Goal: Information Seeking & Learning: Learn about a topic

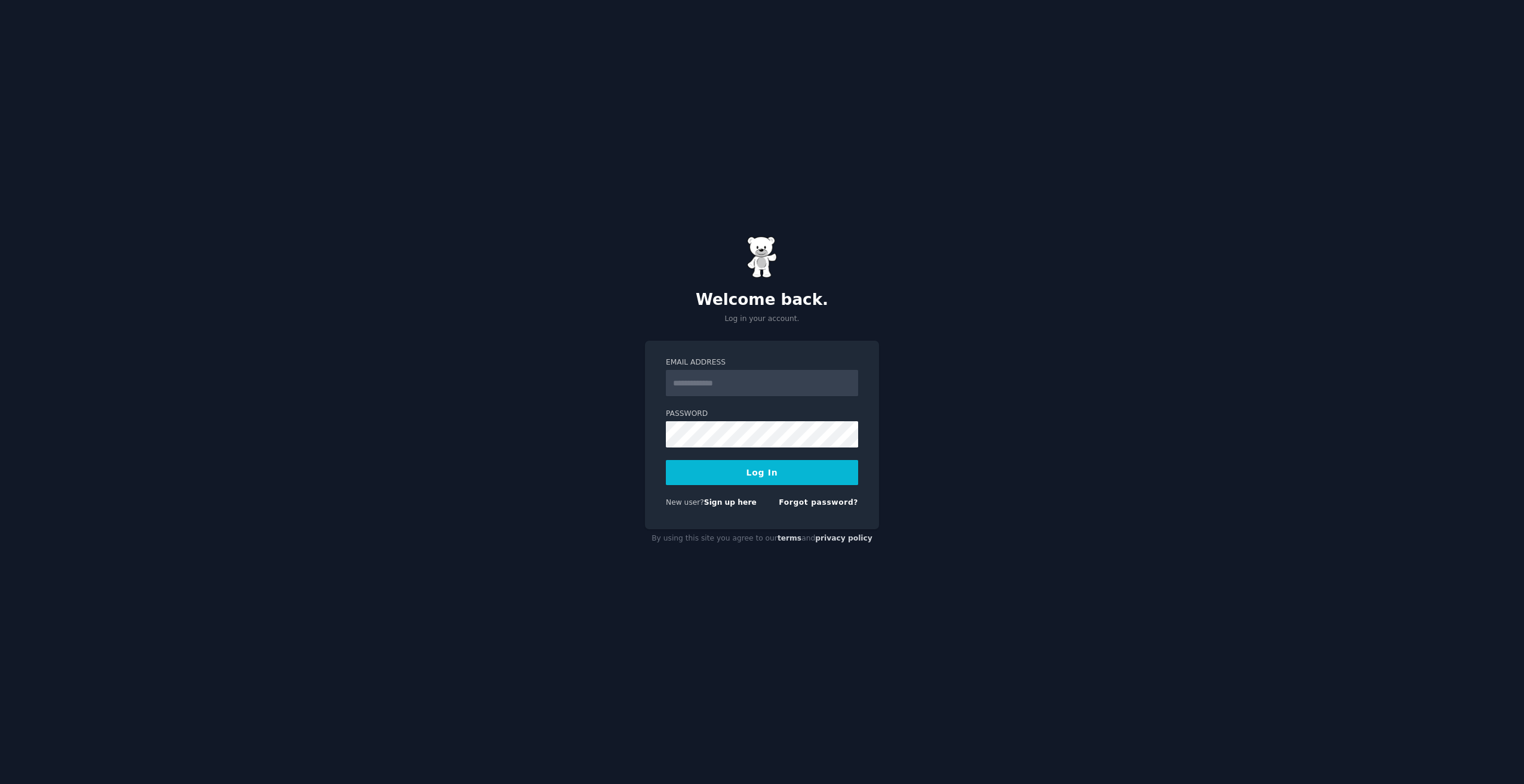
type input "**********"
click at [746, 475] on button "Log In" at bounding box center [761, 473] width 192 height 25
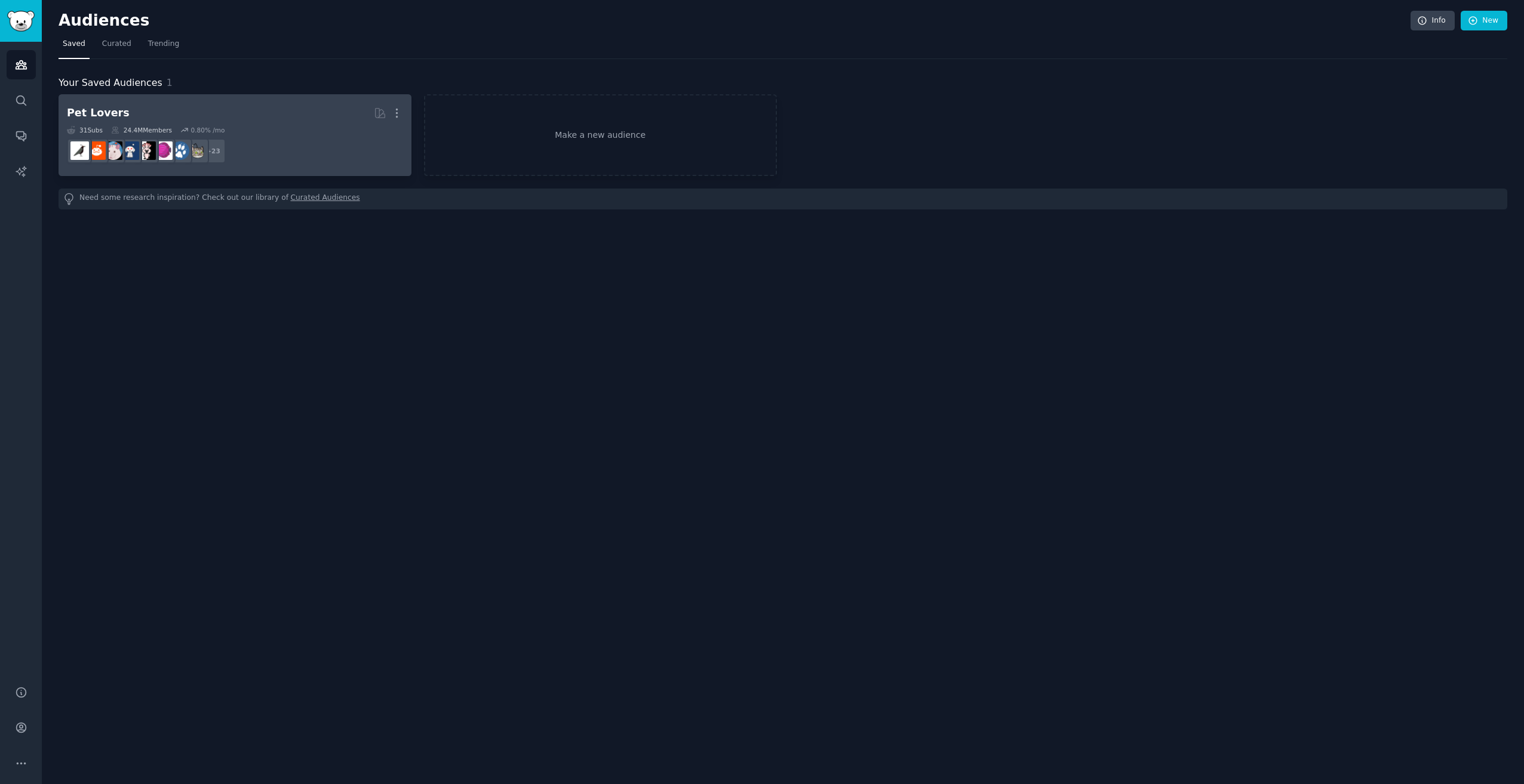
click at [250, 132] on div "31 Sub s 24.4M Members 0.80 % /mo" at bounding box center [235, 129] width 336 height 8
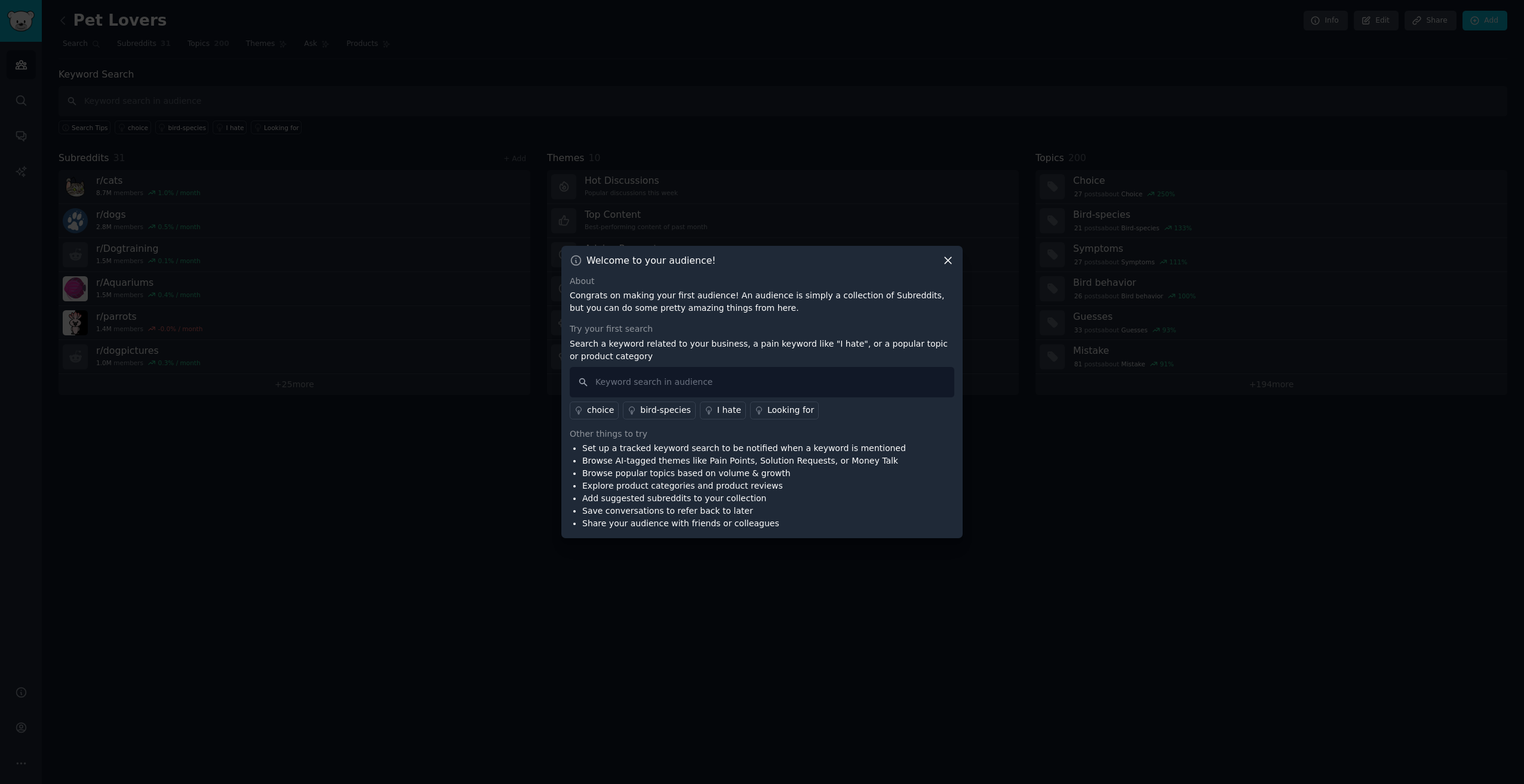
click at [943, 258] on div "Welcome to your audience! About Congrats on making your first audience! An audi…" at bounding box center [762, 392] width 402 height 293
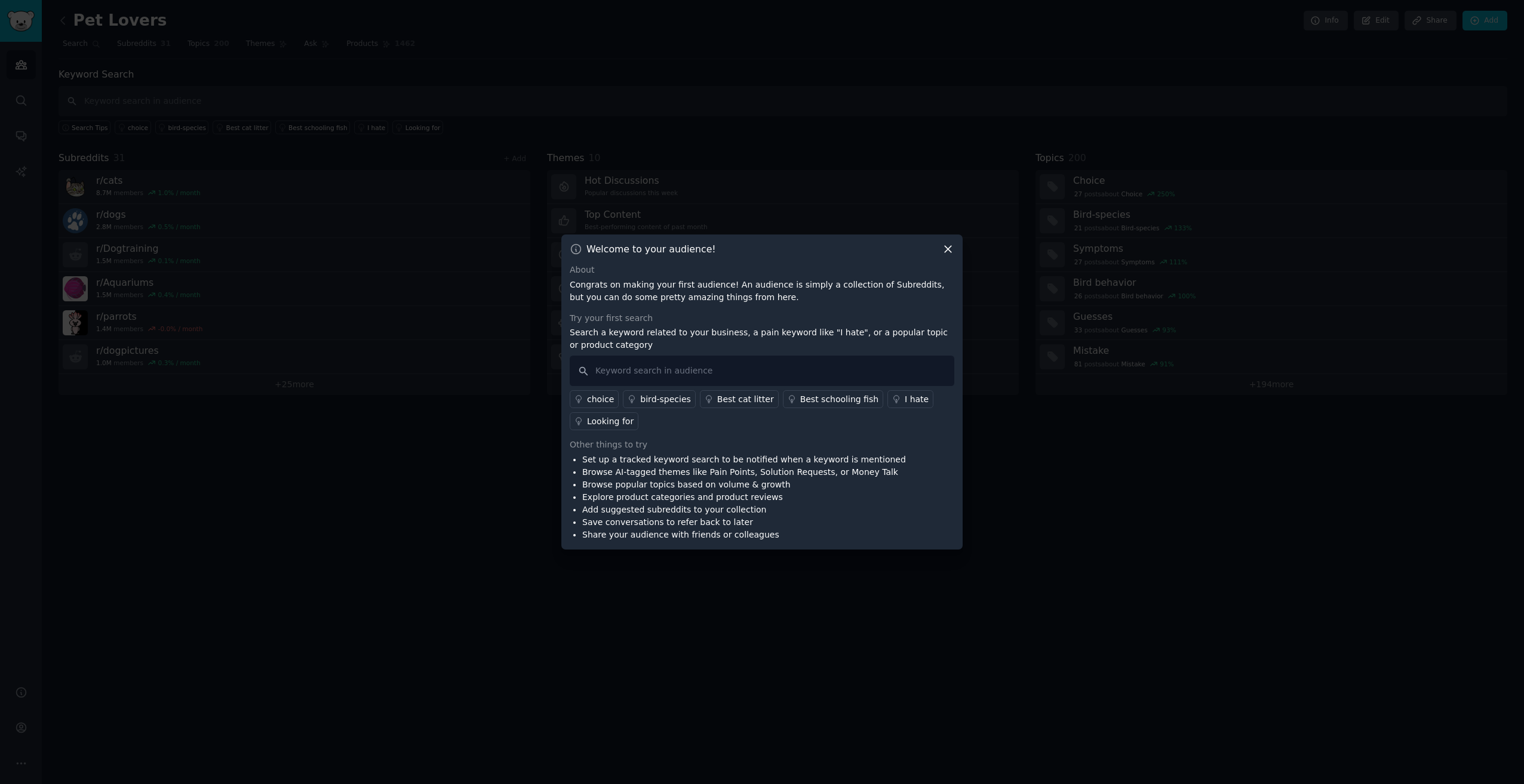
click at [944, 248] on icon at bounding box center [948, 249] width 12 height 12
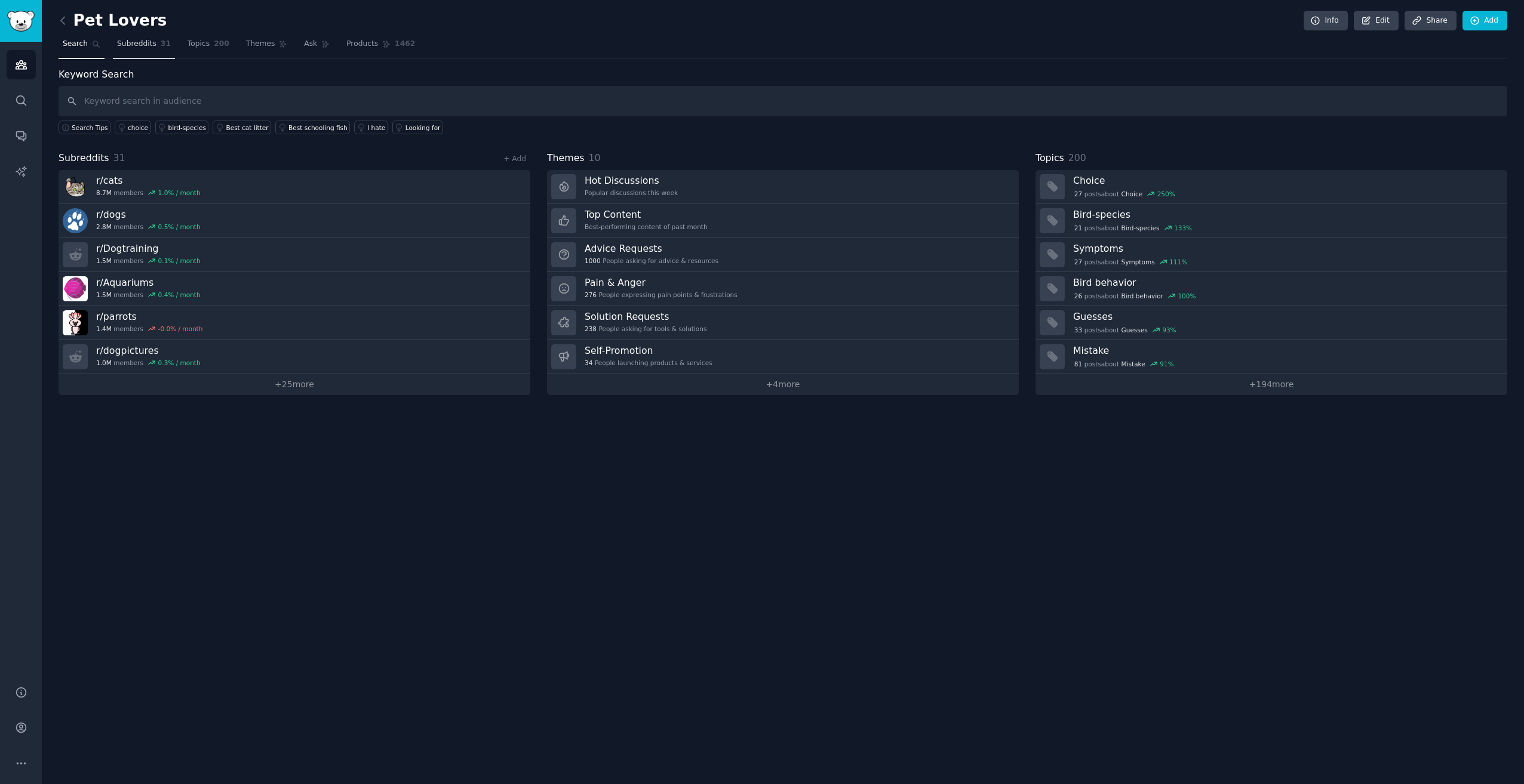
click at [147, 47] on span "Subreddits" at bounding box center [136, 44] width 39 height 11
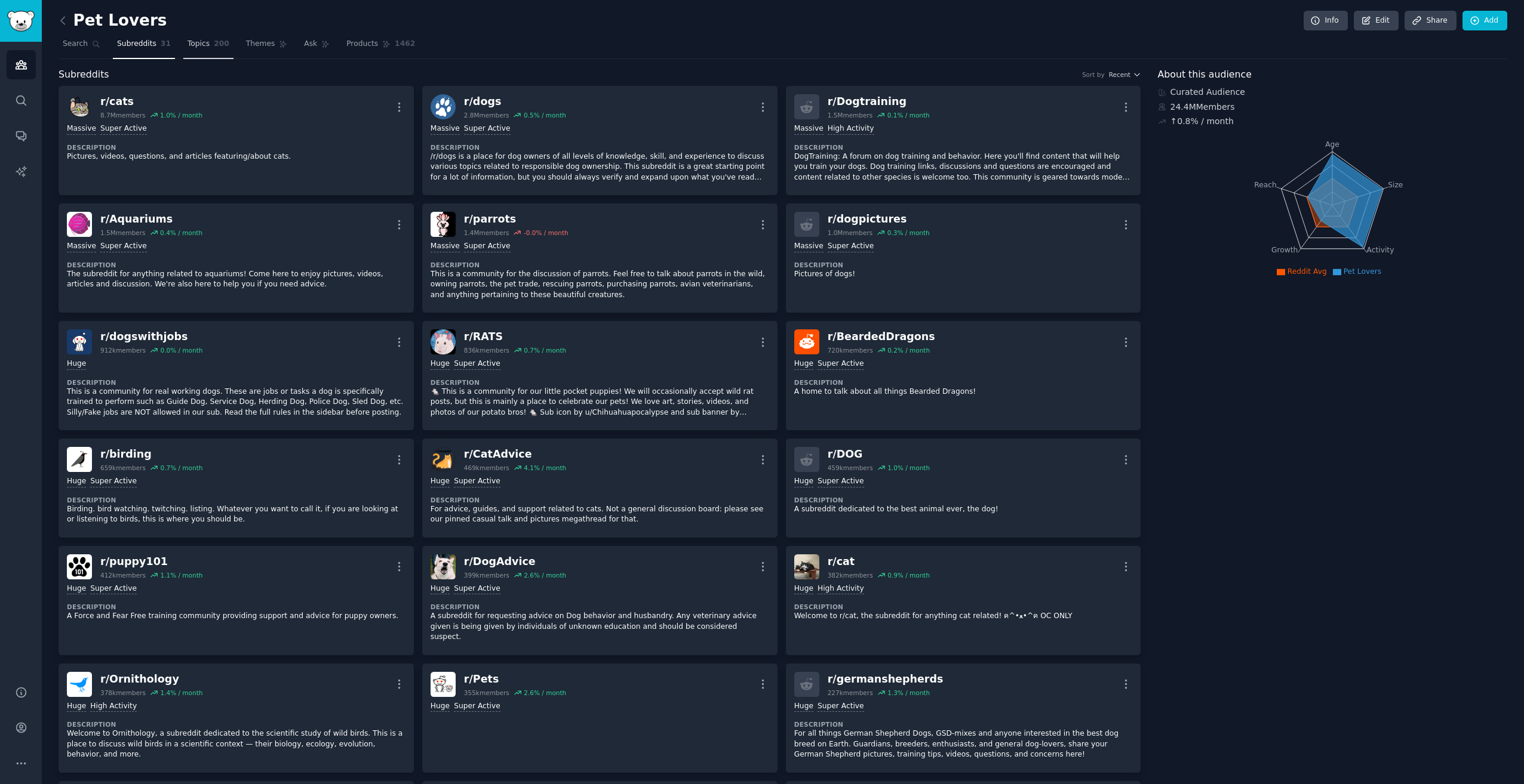
click at [195, 42] on span "Topics" at bounding box center [198, 44] width 22 height 11
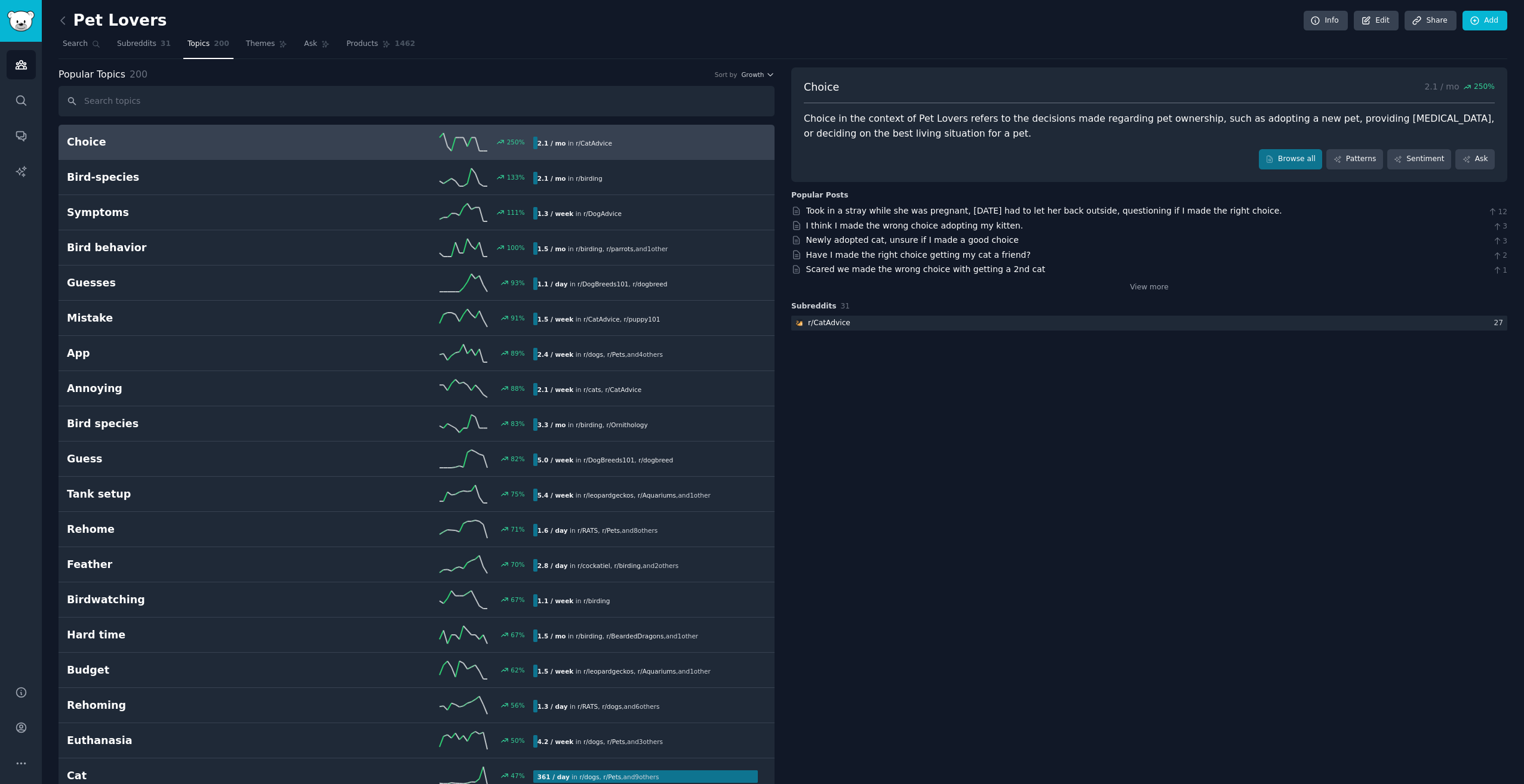
drag, startPoint x: 1039, startPoint y: 40, endPoint x: 970, endPoint y: 40, distance: 69.0
click at [970, 40] on nav "Search Subreddits 31 Topics 200 Themes Ask Products 1462" at bounding box center [783, 47] width 1449 height 24
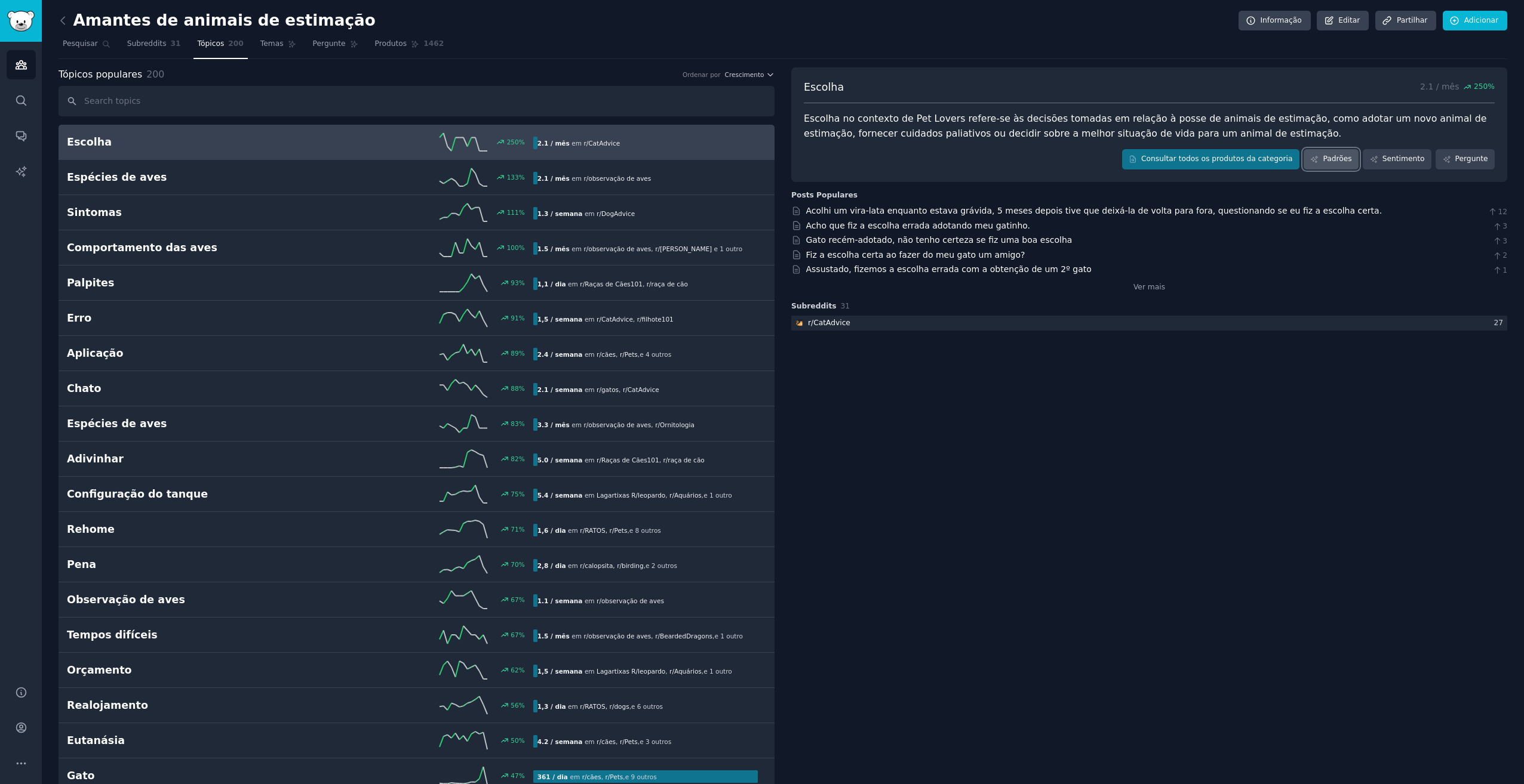
click at [1342, 157] on font "Padrões" at bounding box center [1337, 159] width 29 height 11
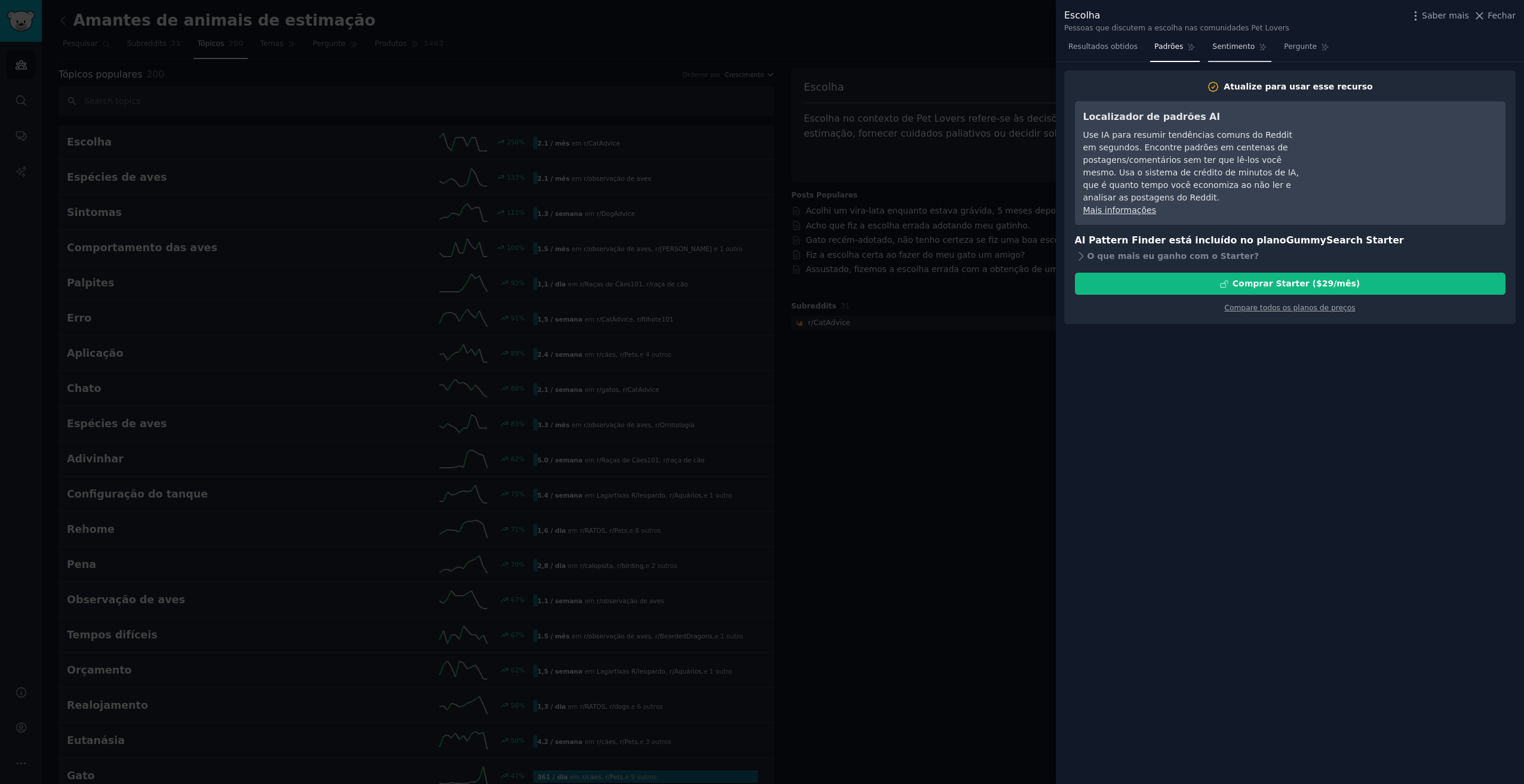
click at [1218, 44] on span "Sentimento" at bounding box center [1233, 47] width 42 height 11
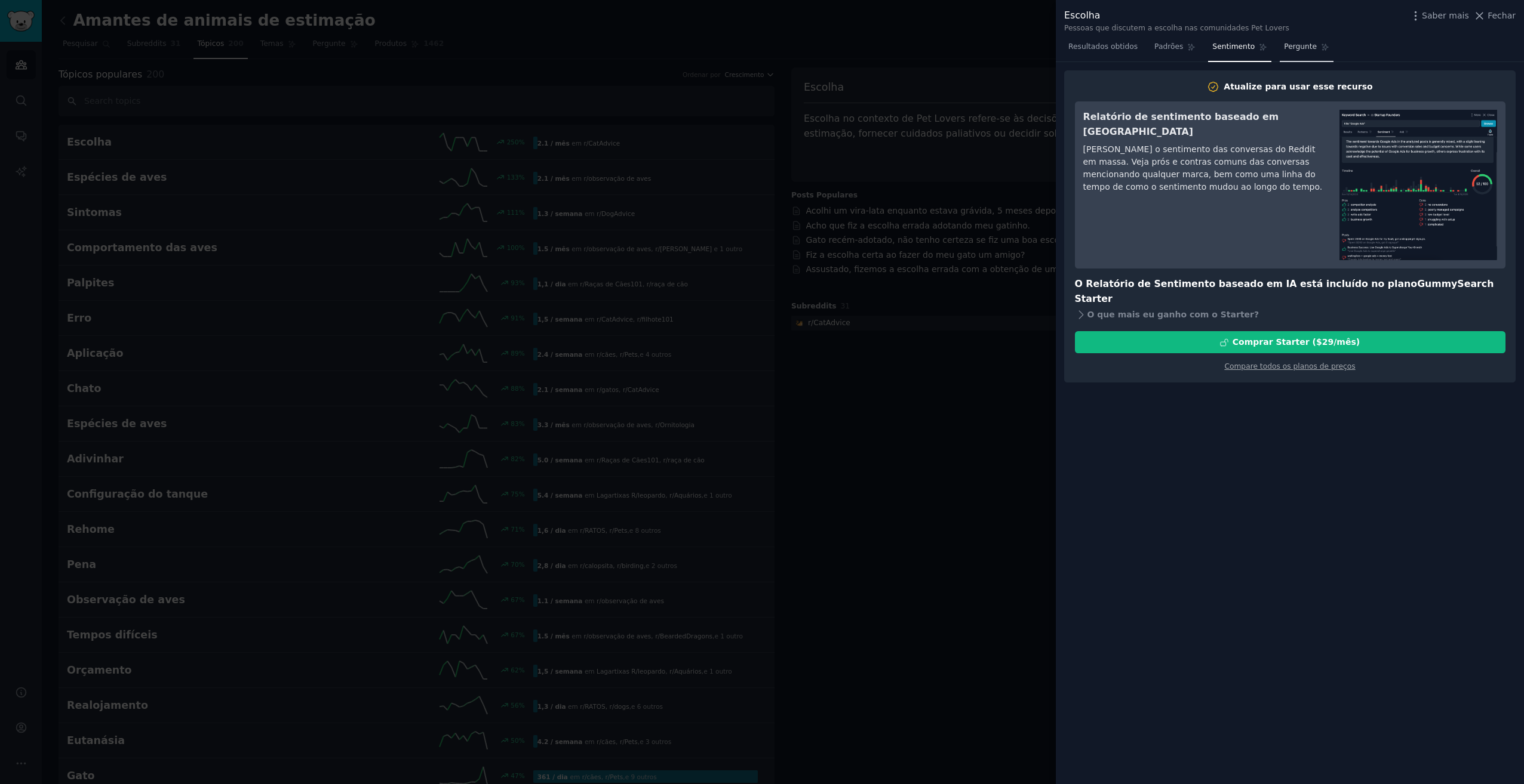
click at [1284, 43] on span "Pergunte" at bounding box center [1300, 47] width 33 height 11
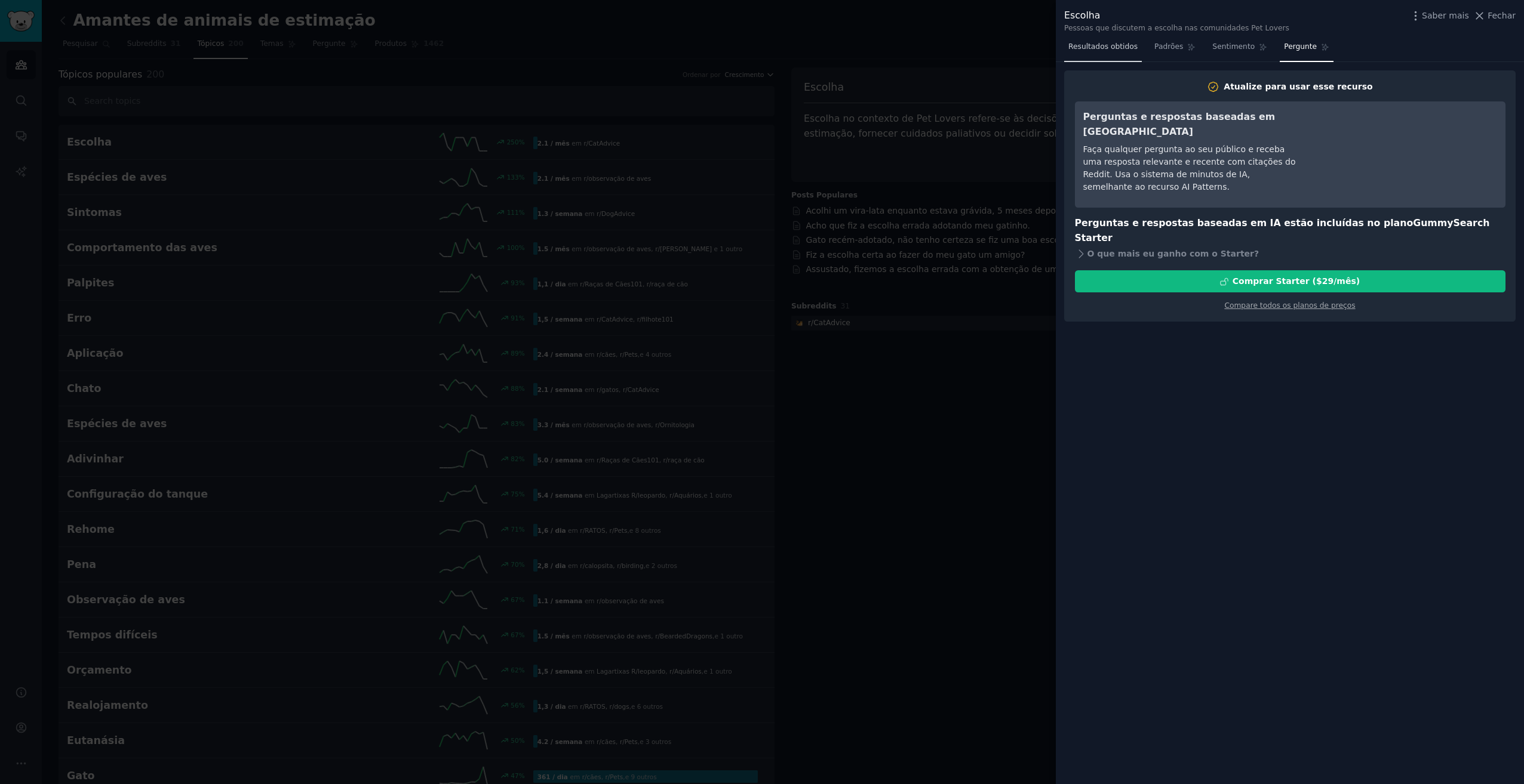
click at [1089, 44] on span "Resultados obtidos" at bounding box center [1103, 47] width 69 height 11
click at [971, 44] on div at bounding box center [762, 392] width 1524 height 784
click at [1505, 17] on span "Fechar" at bounding box center [1501, 16] width 28 height 12
